Goal: Task Accomplishment & Management: Manage account settings

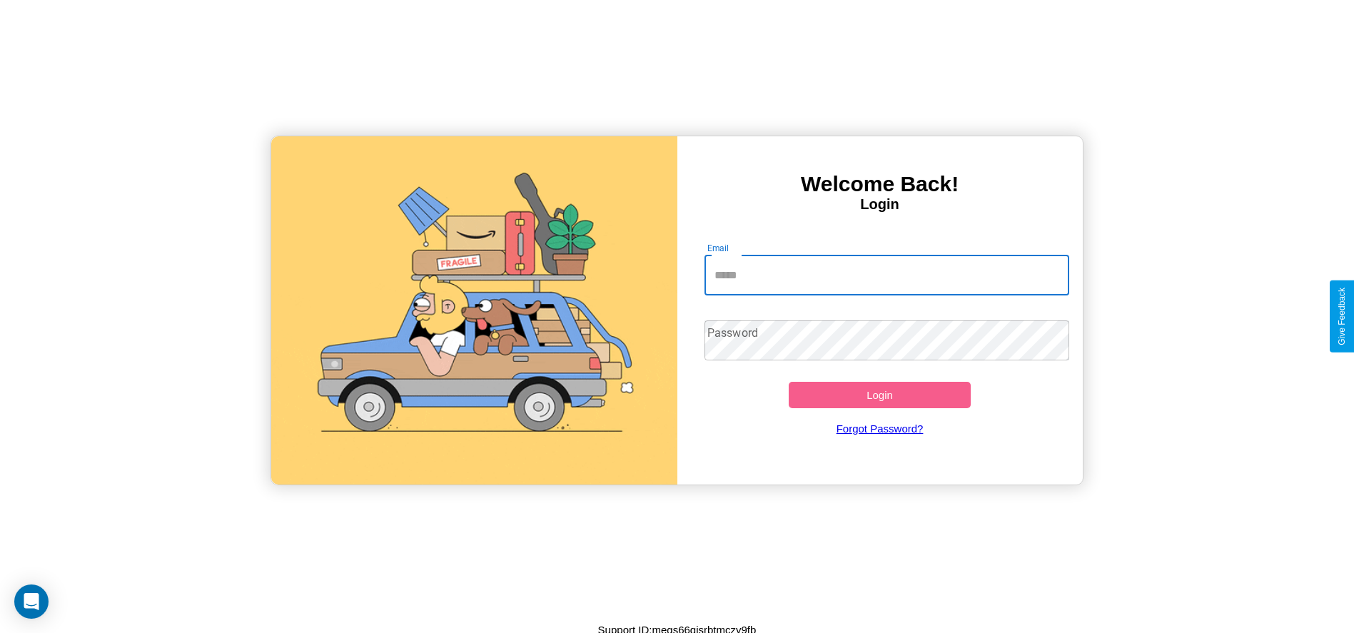
click at [886, 275] on input "Email" at bounding box center [886, 275] width 365 height 40
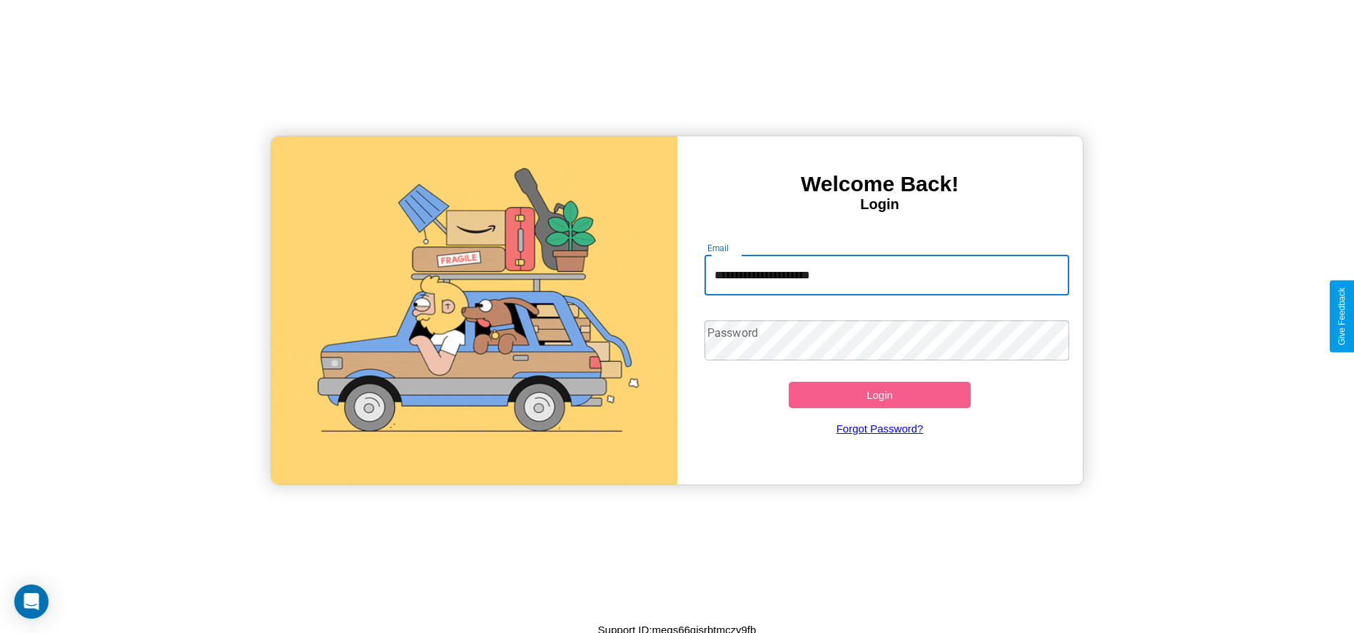
type input "**********"
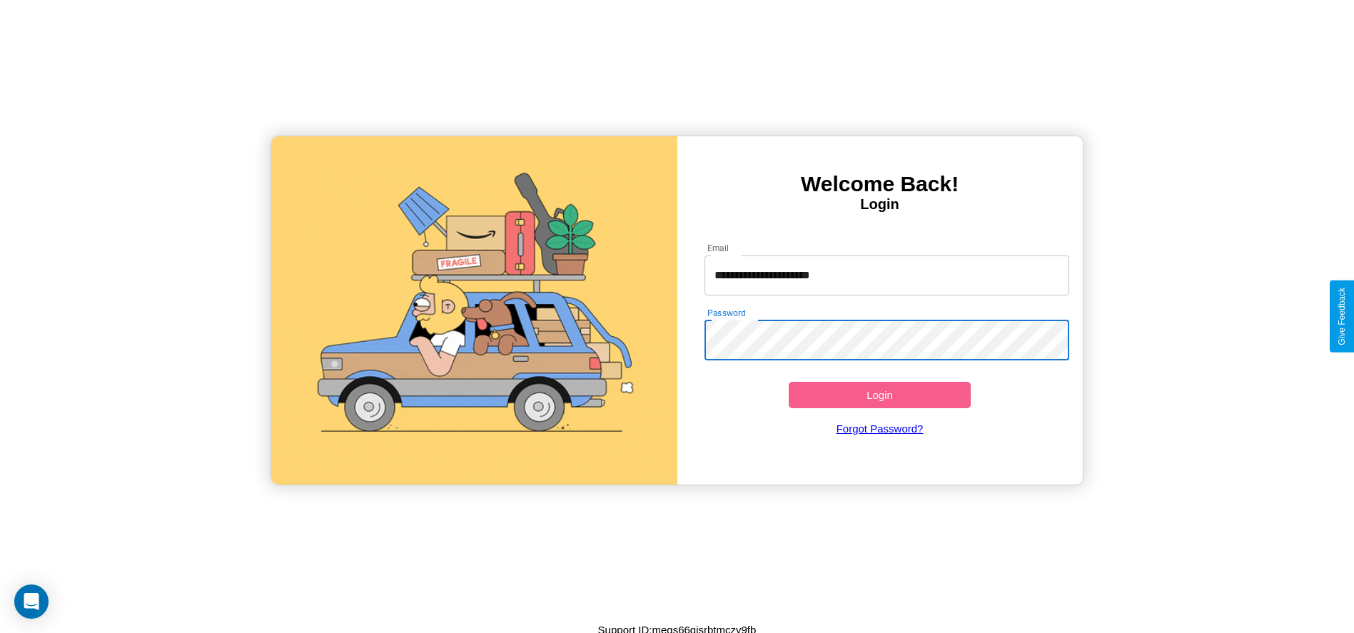
click at [879, 395] on button "Login" at bounding box center [880, 395] width 183 height 26
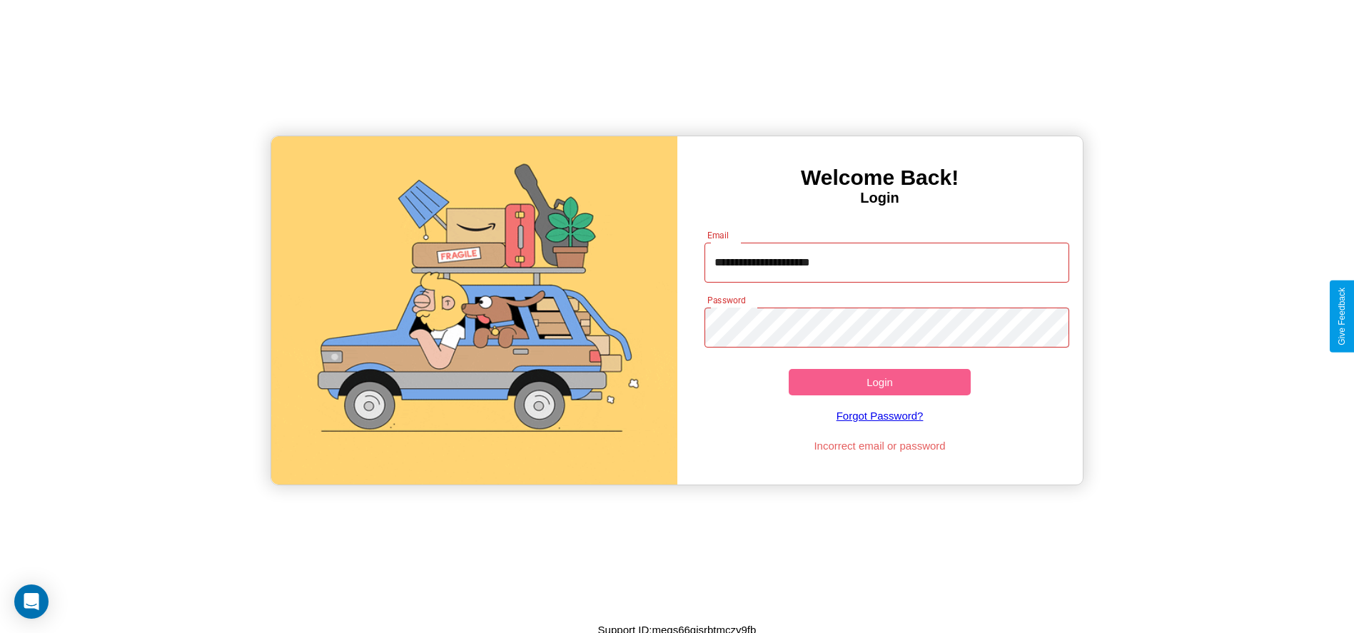
click at [879, 382] on button "Login" at bounding box center [880, 382] width 183 height 26
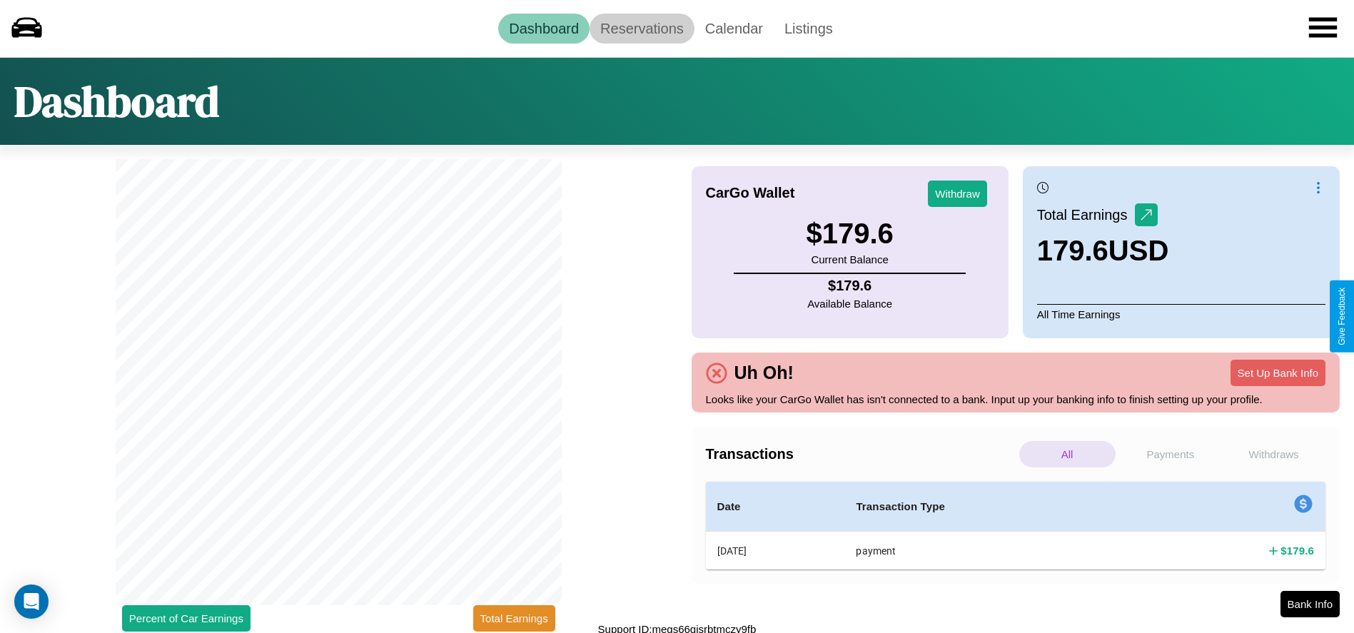
click at [642, 28] on link "Reservations" at bounding box center [641, 29] width 105 height 30
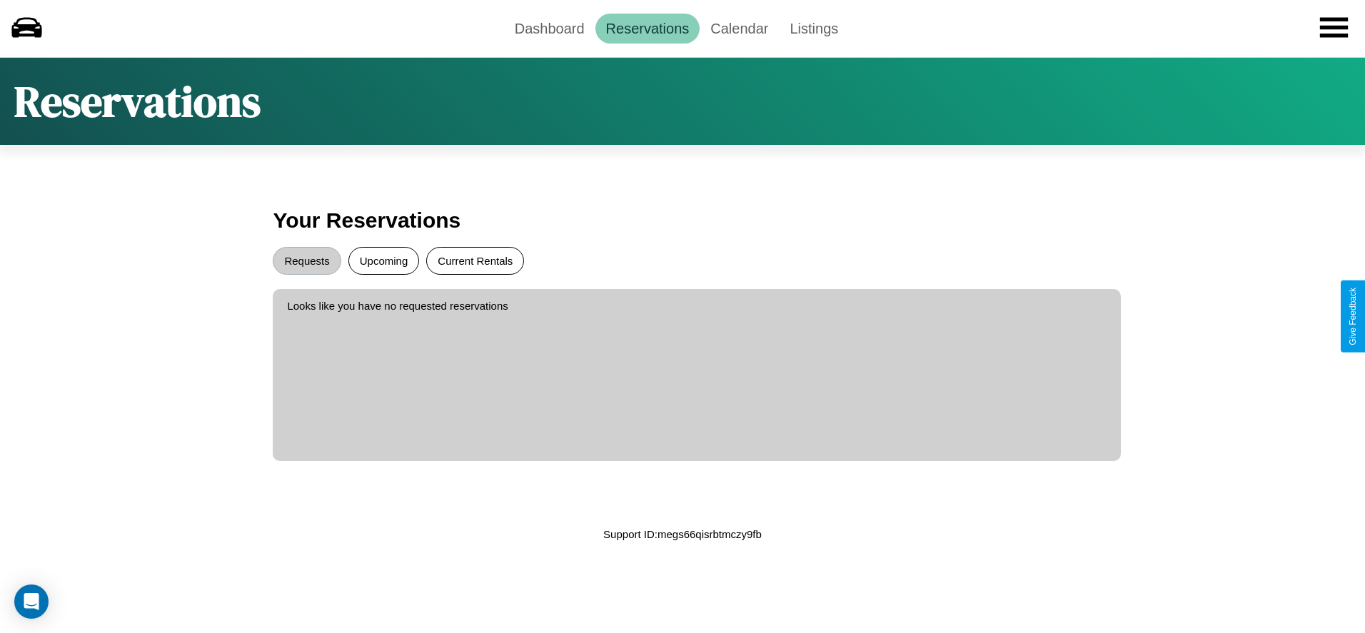
click at [475, 260] on button "Current Rentals" at bounding box center [475, 261] width 98 height 28
click at [307, 260] on button "Requests" at bounding box center [307, 261] width 68 height 28
click at [549, 28] on link "Dashboard" at bounding box center [549, 29] width 91 height 30
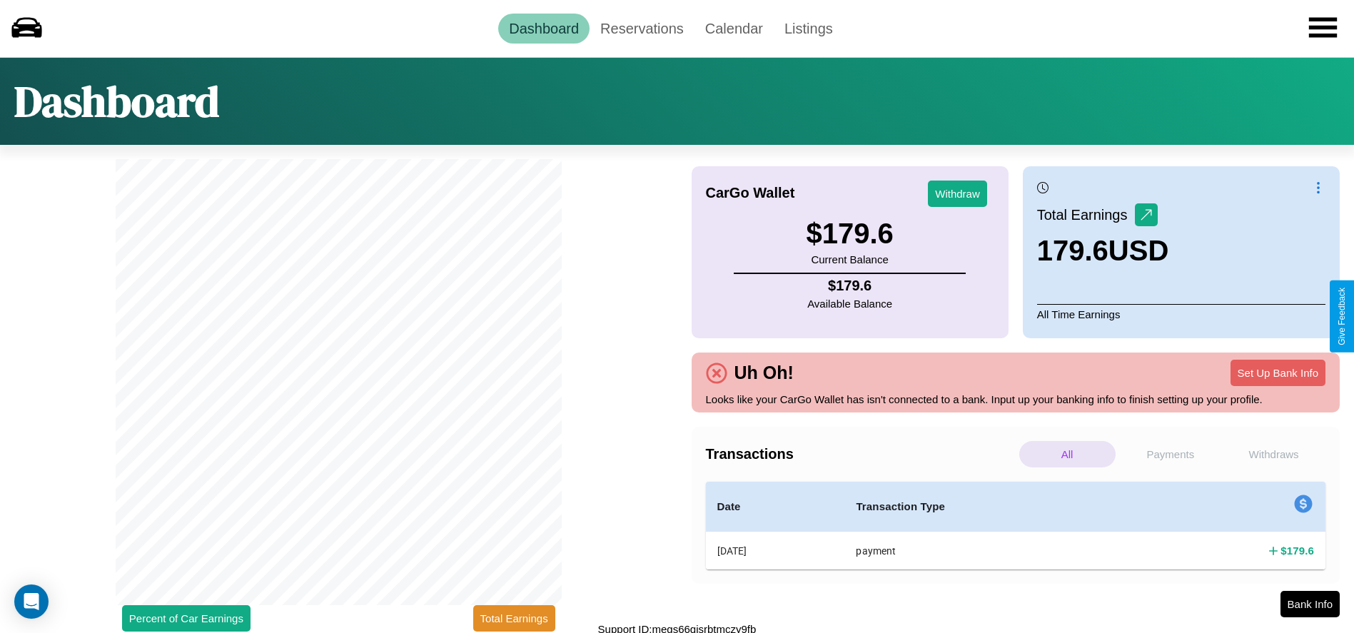
click at [1273, 454] on p "Withdraws" at bounding box center [1273, 454] width 96 height 26
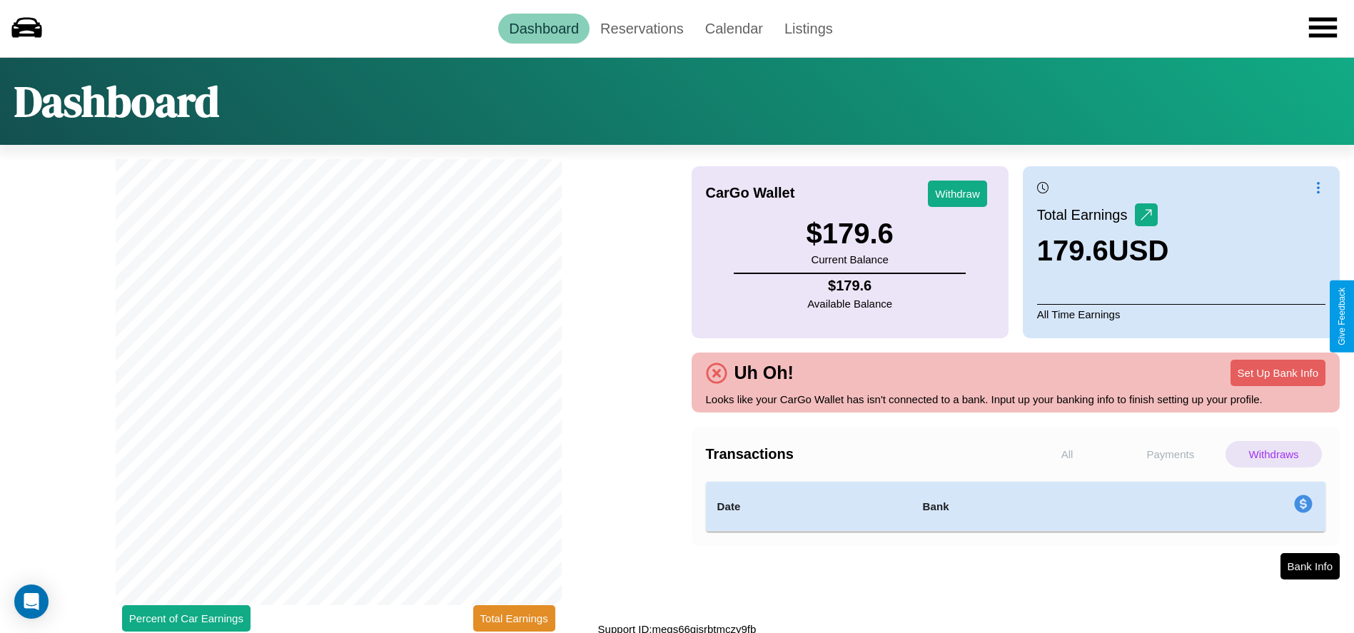
click at [1170, 454] on p "Payments" at bounding box center [1171, 454] width 96 height 26
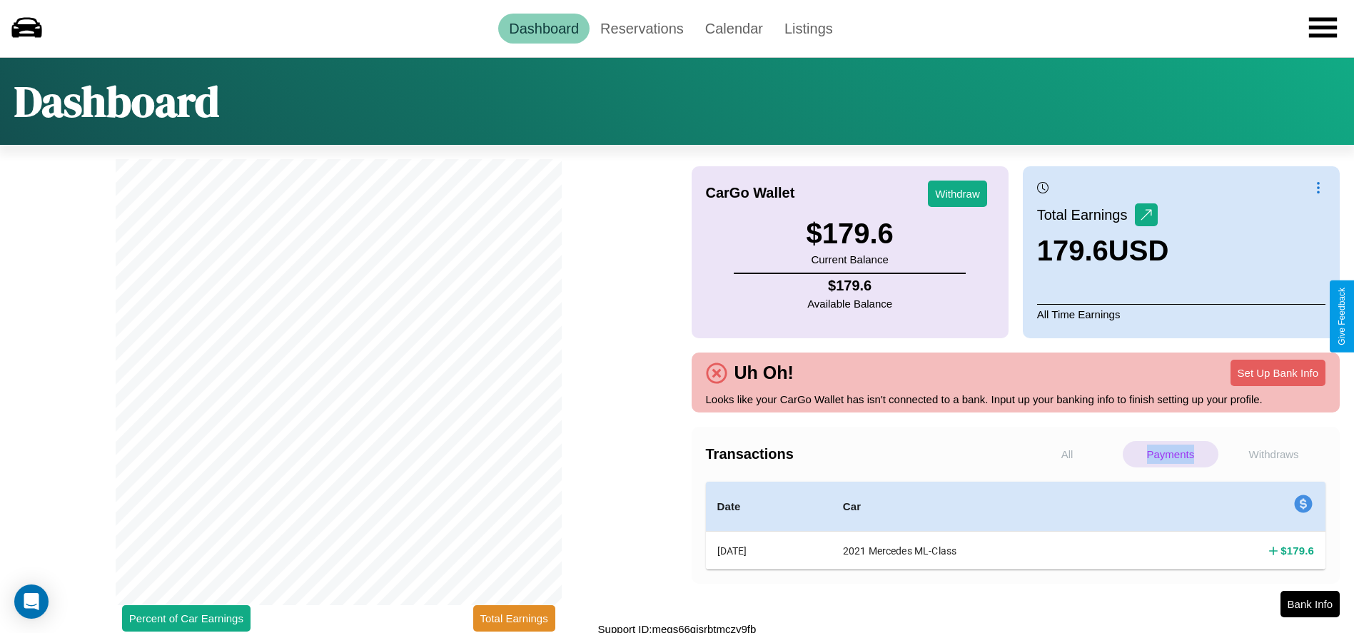
click at [1170, 454] on p "Payments" at bounding box center [1171, 454] width 96 height 26
click at [957, 193] on button "Withdraw" at bounding box center [957, 194] width 59 height 26
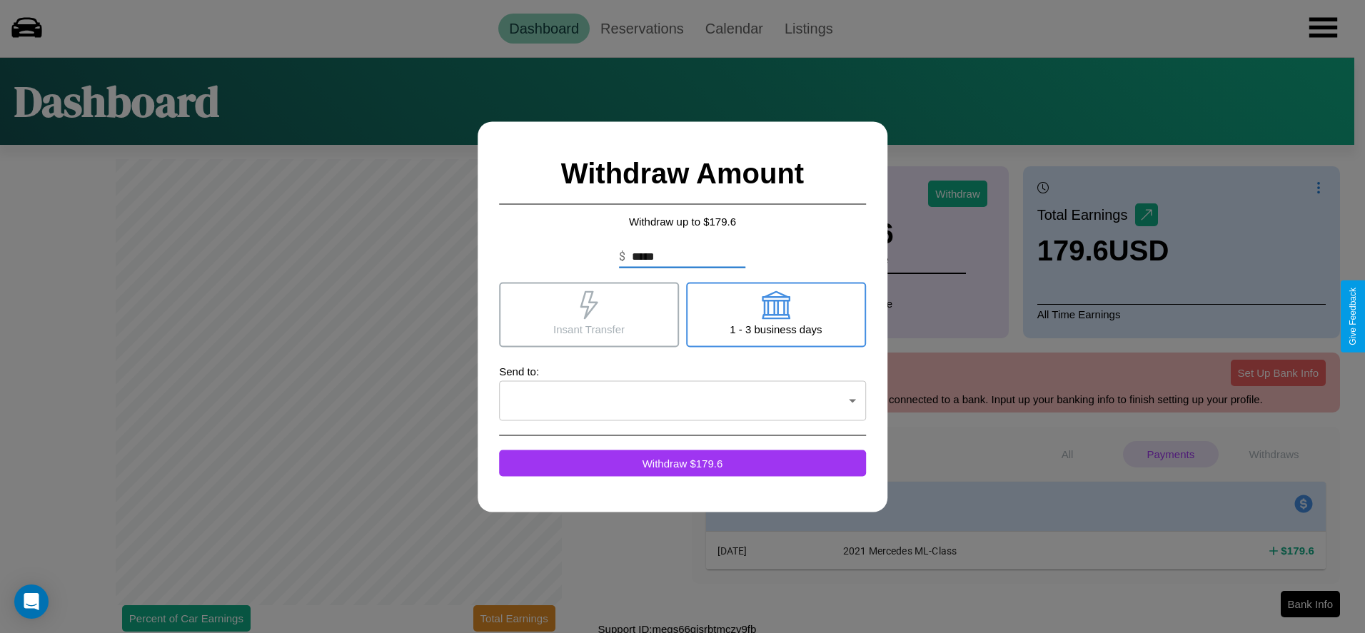
click at [775, 314] on icon at bounding box center [775, 304] width 29 height 29
type input "*"
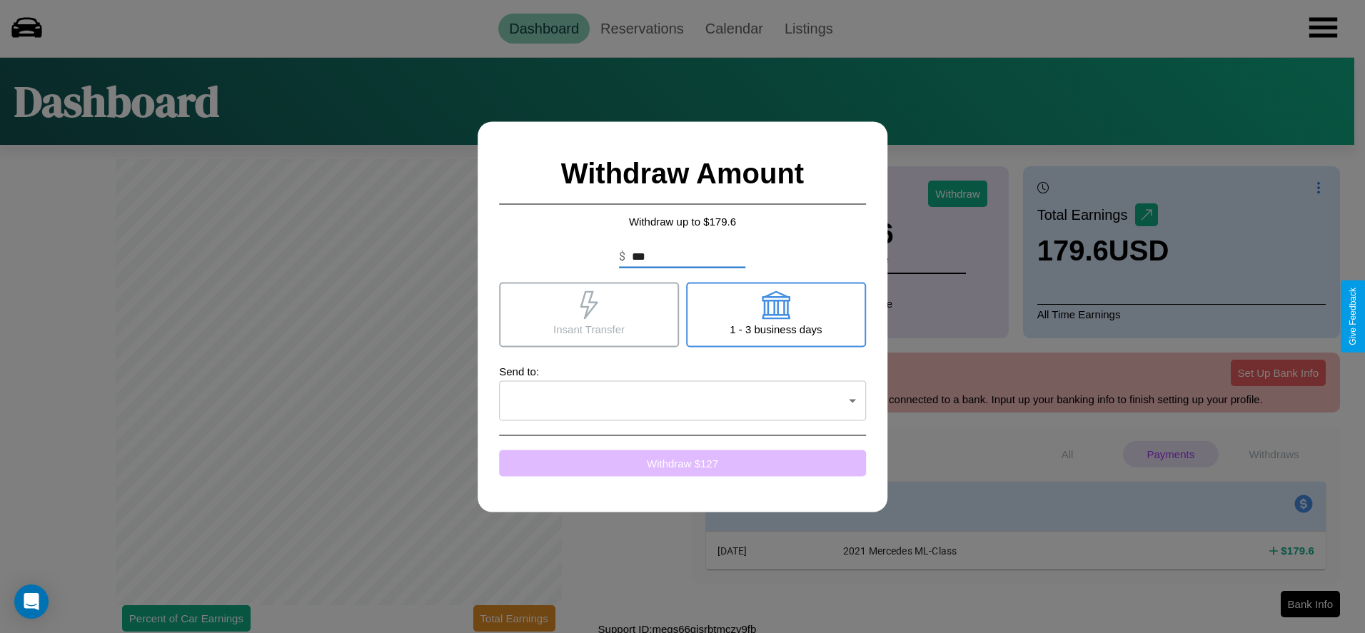
type input "***"
click at [682, 462] on button "Withdraw $ 127" at bounding box center [682, 463] width 367 height 26
